Goal: Connect with others: Connect with others

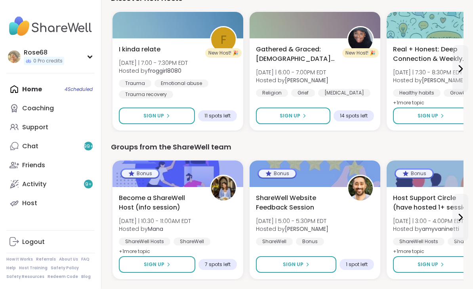
scroll to position [1024, 0]
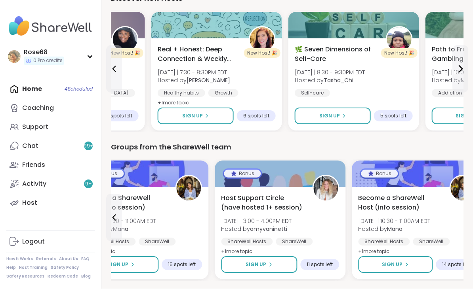
click at [29, 127] on div "Support" at bounding box center [35, 127] width 26 height 9
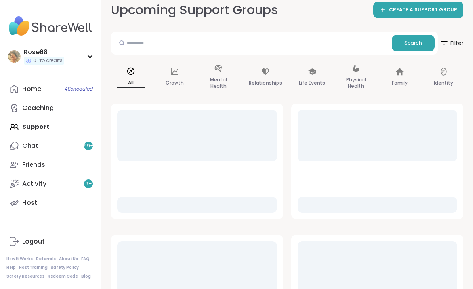
scroll to position [8, 0]
click at [168, 44] on input "text" at bounding box center [251, 43] width 274 height 16
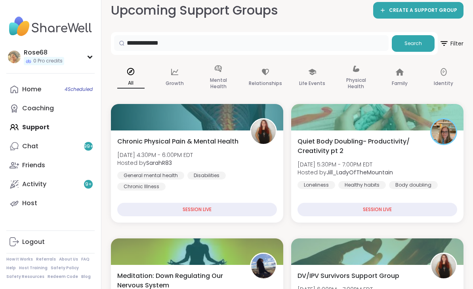
type input "**********"
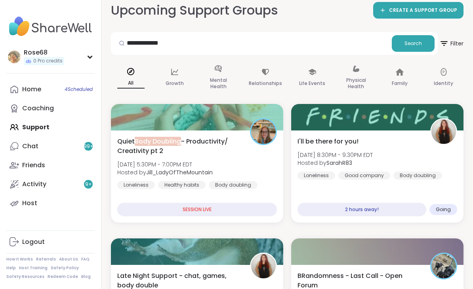
click at [194, 214] on div "SESSION LIVE" at bounding box center [197, 209] width 160 height 13
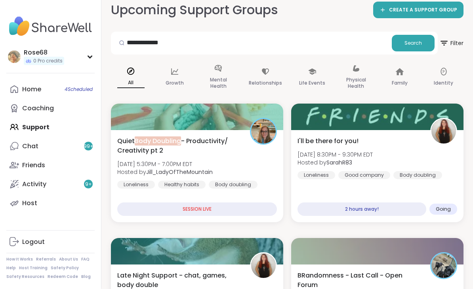
click at [185, 211] on div "SESSION LIVE" at bounding box center [197, 209] width 160 height 13
click at [185, 210] on div "SESSION LIVE" at bounding box center [197, 209] width 160 height 13
click at [206, 210] on div "SESSION LIVE" at bounding box center [197, 209] width 160 height 13
click at [208, 210] on div "SESSION LIVE" at bounding box center [197, 209] width 160 height 13
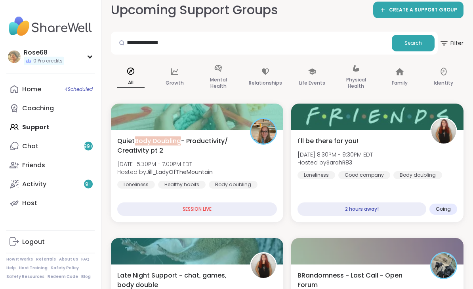
scroll to position [8, 0]
click at [23, 202] on div "Host" at bounding box center [29, 203] width 15 height 9
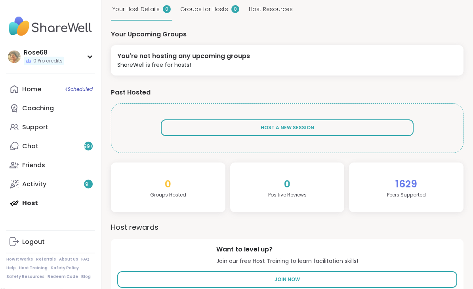
scroll to position [93, 0]
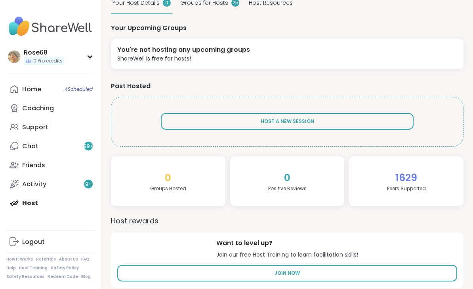
click at [30, 166] on div "Friends" at bounding box center [33, 165] width 23 height 9
